Goal: Transaction & Acquisition: Subscribe to service/newsletter

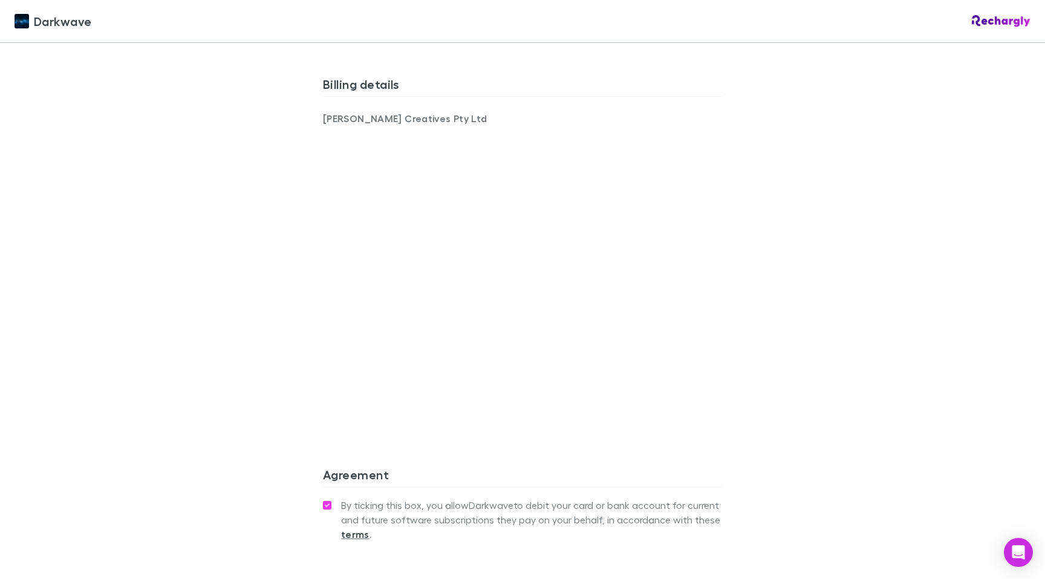
scroll to position [916, 0]
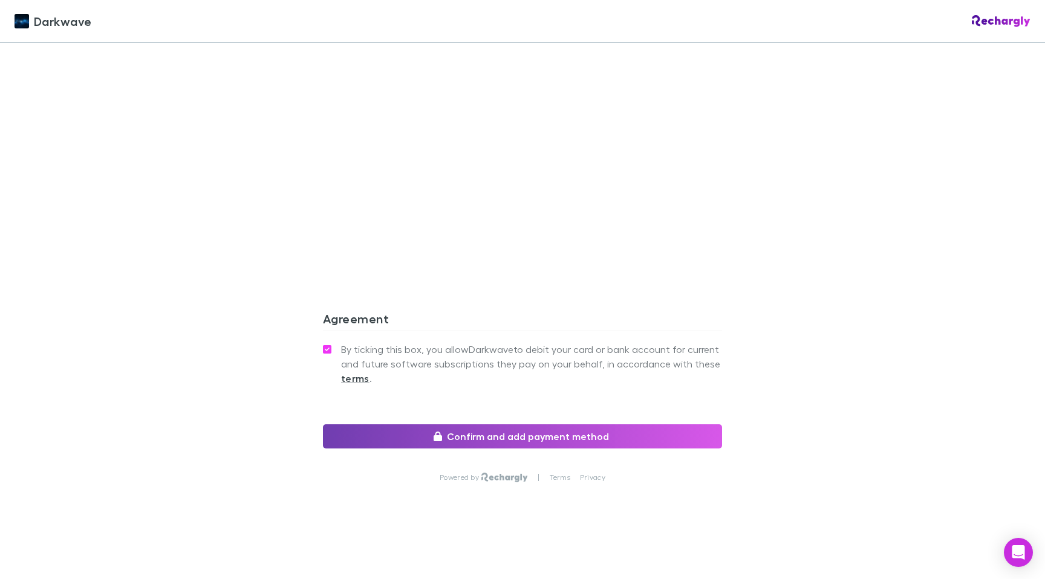
click at [533, 438] on button "Confirm and add payment method" at bounding box center [522, 436] width 399 height 24
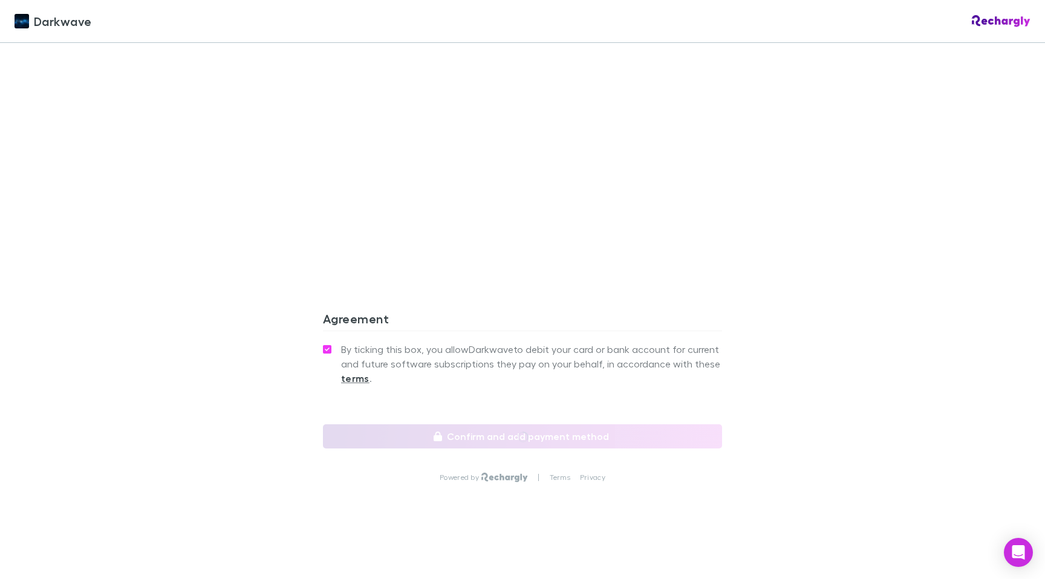
scroll to position [960, 0]
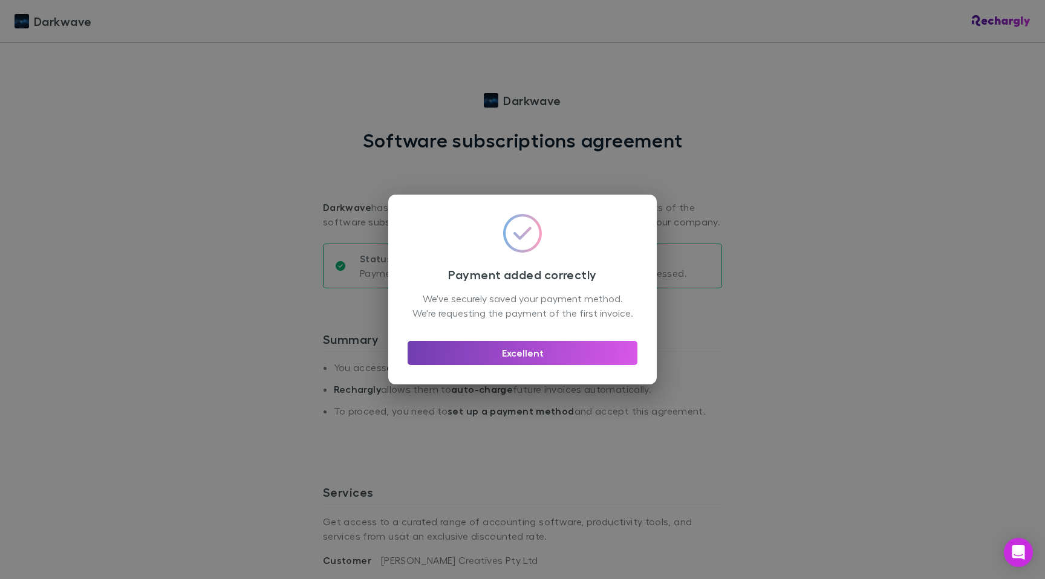
click at [538, 356] on button "Excellent" at bounding box center [523, 353] width 230 height 24
